Goal: Find specific page/section: Find specific page/section

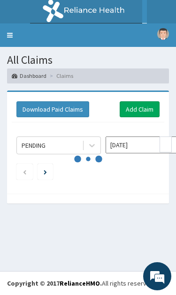
click at [13, 37] on link "Toggle navigation" at bounding box center [10, 34] width 20 height 23
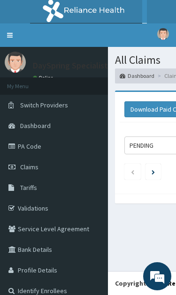
click at [36, 213] on link "Validations" at bounding box center [54, 208] width 108 height 21
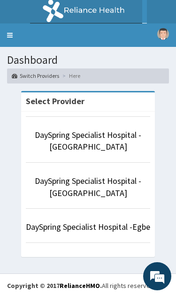
click at [99, 141] on link "DaySpring Specialist Hospital - [GEOGRAPHIC_DATA]" at bounding box center [88, 141] width 107 height 23
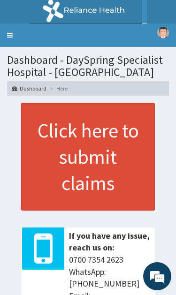
click at [9, 29] on link "Toggle navigation" at bounding box center [10, 34] width 20 height 23
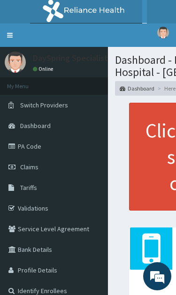
click at [38, 213] on link "Validations" at bounding box center [54, 208] width 108 height 21
